Goal: Task Accomplishment & Management: Use online tool/utility

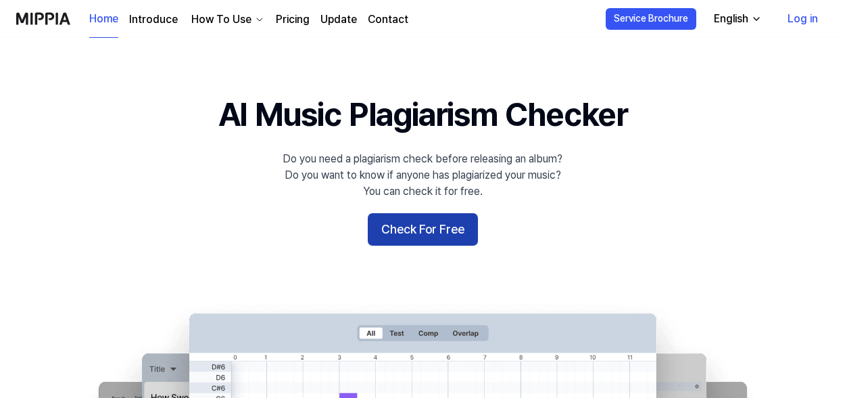
click at [400, 239] on button "Check For Free" at bounding box center [423, 229] width 110 height 32
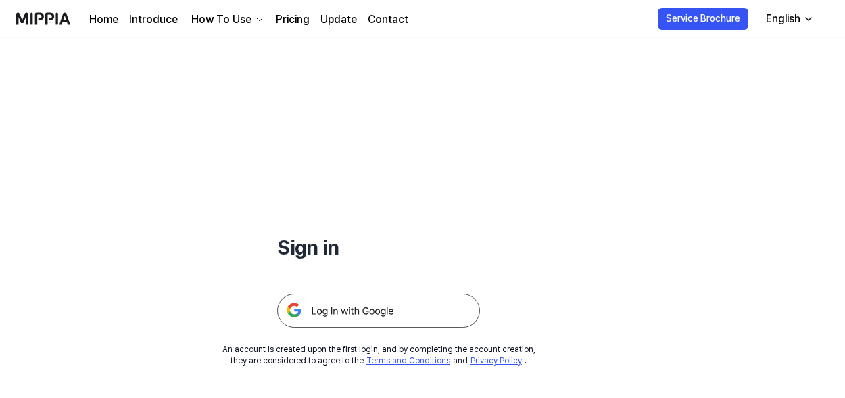
click at [386, 310] on img at bounding box center [378, 311] width 203 height 34
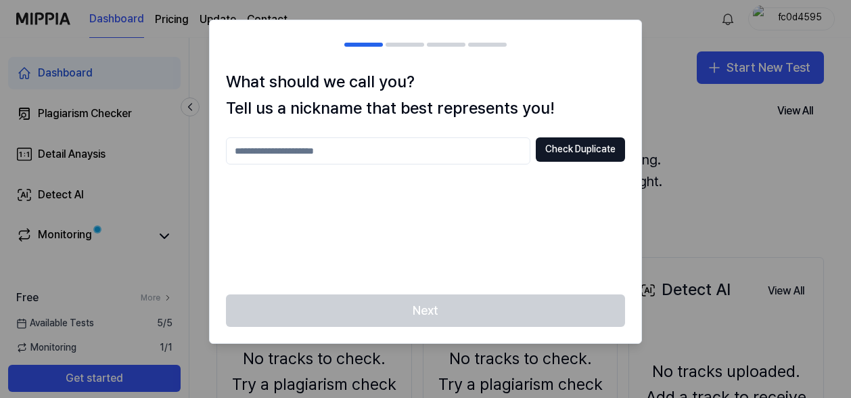
click at [375, 143] on input "text" at bounding box center [378, 150] width 304 height 27
click at [368, 149] on input "*******" at bounding box center [378, 150] width 304 height 27
type input "*******"
click at [564, 148] on button "Check Duplicate" at bounding box center [580, 149] width 89 height 24
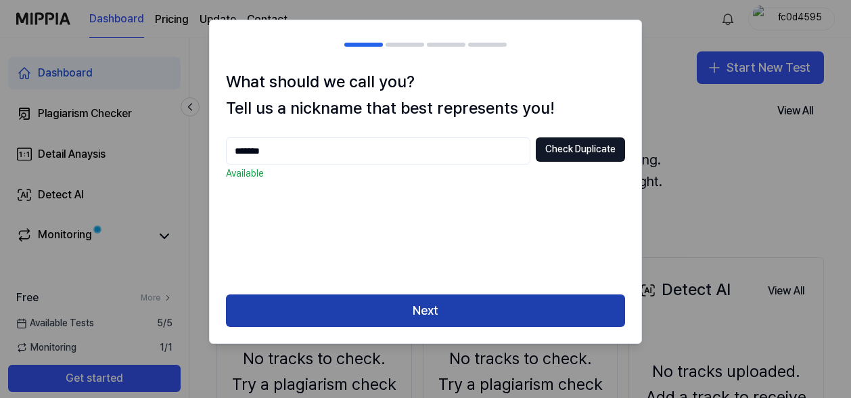
click at [434, 308] on button "Next" at bounding box center [425, 310] width 399 height 32
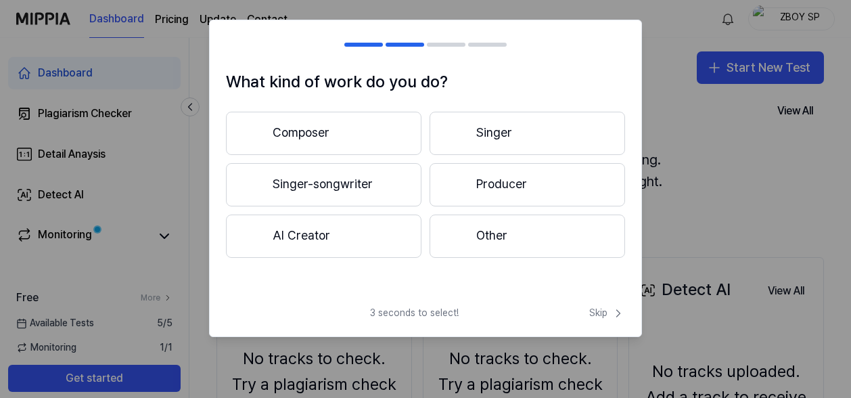
click at [332, 183] on button "Singer-songwriter" at bounding box center [323, 184] width 195 height 43
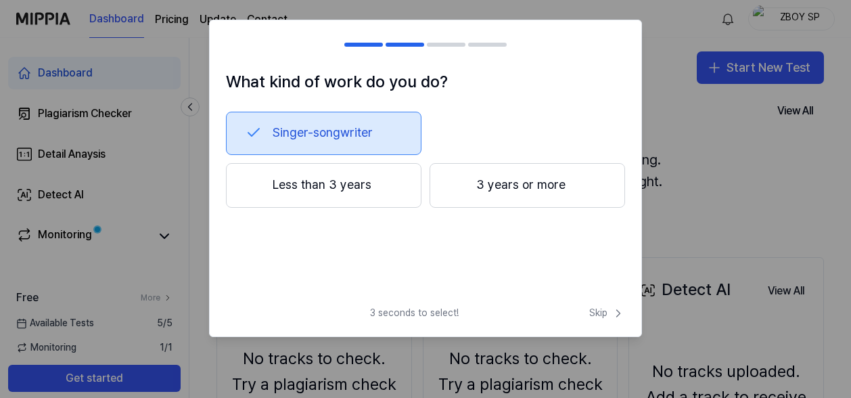
click at [499, 194] on button "3 years or more" at bounding box center [526, 185] width 195 height 45
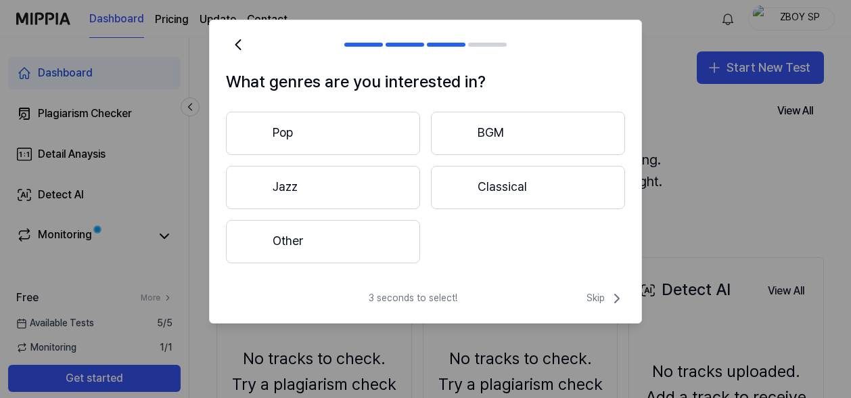
click at [307, 240] on button "Other" at bounding box center [323, 241] width 194 height 43
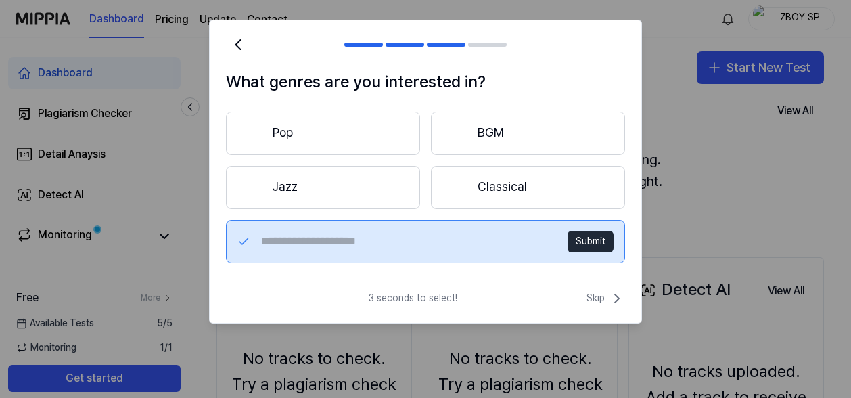
click at [321, 240] on input "text" at bounding box center [406, 242] width 290 height 22
type input "**********"
click at [576, 240] on button "Submit" at bounding box center [590, 242] width 46 height 22
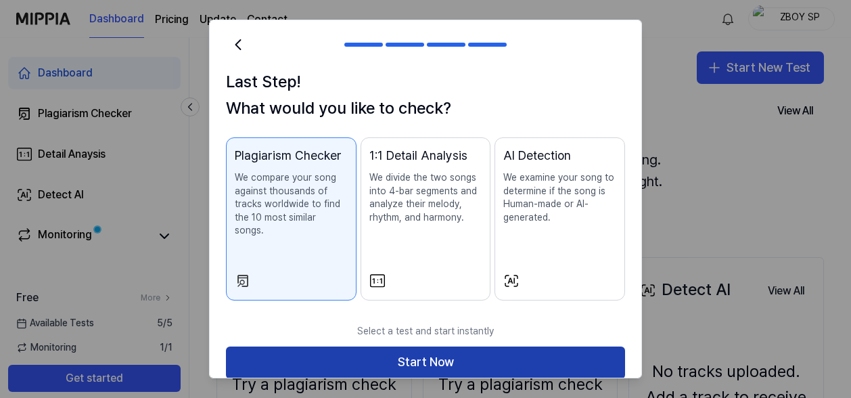
click at [352, 352] on button "Start Now" at bounding box center [425, 362] width 399 height 32
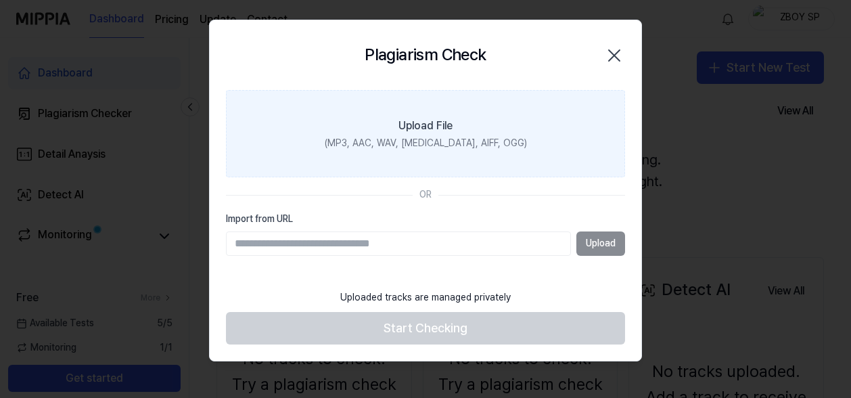
click at [330, 147] on label "Upload File (MP3, AAC, WAV, [MEDICAL_DATA], AIFF, OGG)" at bounding box center [425, 134] width 399 height 88
click at [0, 0] on input "Upload File (MP3, AAC, WAV, [MEDICAL_DATA], AIFF, OGG)" at bounding box center [0, 0] width 0 height 0
